Goal: Navigation & Orientation: Find specific page/section

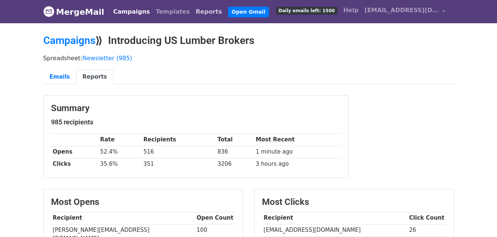
click at [193, 10] on link "Reports" at bounding box center [209, 11] width 32 height 15
click at [193, 17] on link "Reports" at bounding box center [209, 11] width 32 height 15
click at [193, 13] on link "Reports" at bounding box center [209, 11] width 32 height 15
click at [193, 10] on link "Reports" at bounding box center [209, 11] width 32 height 15
click at [193, 13] on link "Reports" at bounding box center [209, 11] width 32 height 15
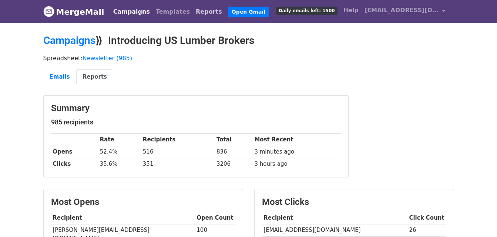
click at [193, 9] on link "Reports" at bounding box center [209, 11] width 32 height 15
click at [193, 11] on link "Reports" at bounding box center [209, 11] width 32 height 15
click at [193, 12] on link "Reports" at bounding box center [209, 11] width 32 height 15
click at [193, 15] on link "Reports" at bounding box center [209, 11] width 32 height 15
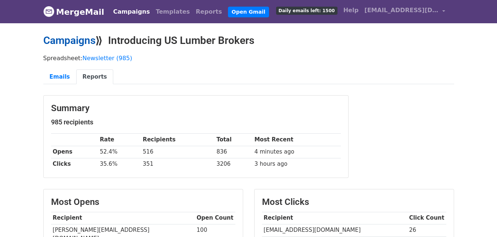
click at [45, 37] on link "Campaigns" at bounding box center [69, 40] width 52 height 12
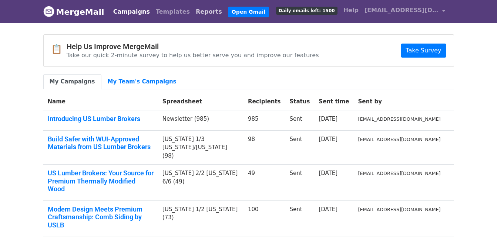
click at [193, 15] on link "Reports" at bounding box center [209, 11] width 32 height 15
click at [193, 17] on link "Reports" at bounding box center [209, 11] width 32 height 15
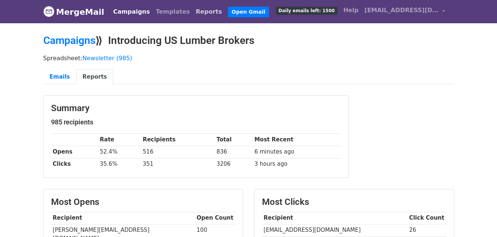
click at [197, 15] on link "Reports" at bounding box center [209, 11] width 32 height 15
